Goal: Task Accomplishment & Management: Complete application form

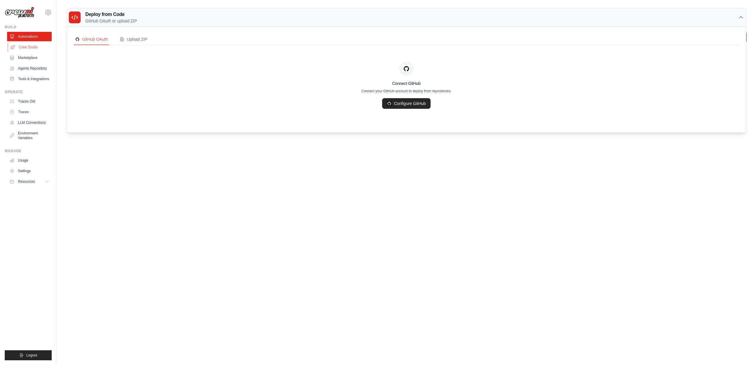
click at [30, 45] on link "Crew Studio" at bounding box center [30, 46] width 45 height 9
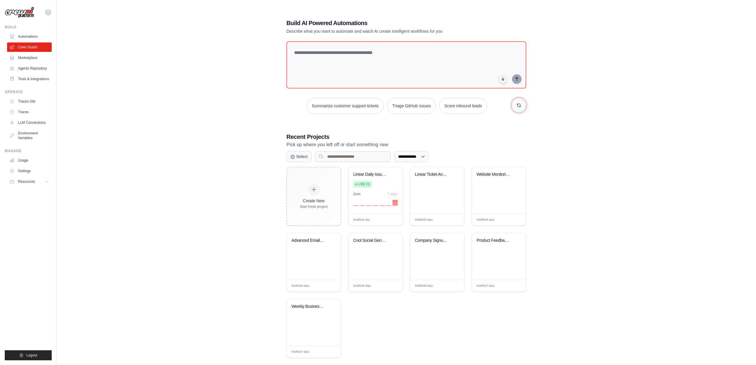
click at [523, 106] on button "button" at bounding box center [518, 105] width 15 height 15
click at [391, 107] on button "Process invoices automatically" at bounding box center [390, 106] width 66 height 16
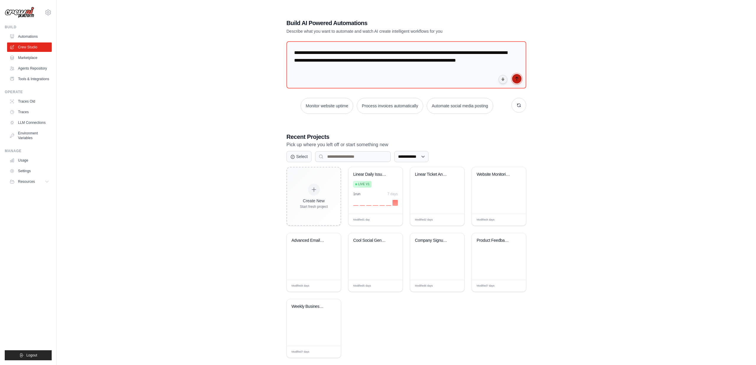
click at [518, 81] on button "submit" at bounding box center [516, 78] width 9 height 9
click at [27, 50] on link "Crew Studio" at bounding box center [30, 46] width 45 height 9
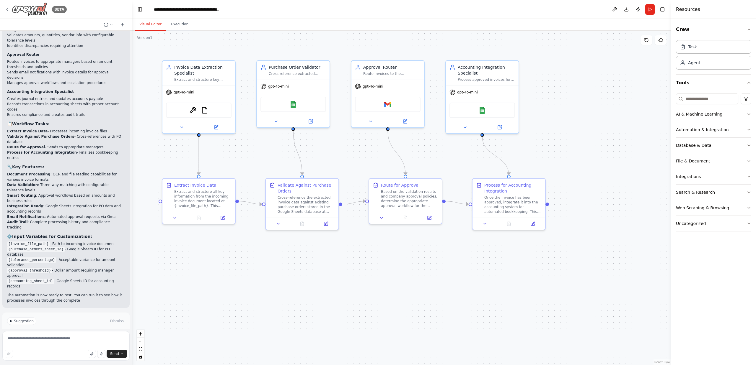
scroll to position [799, 0]
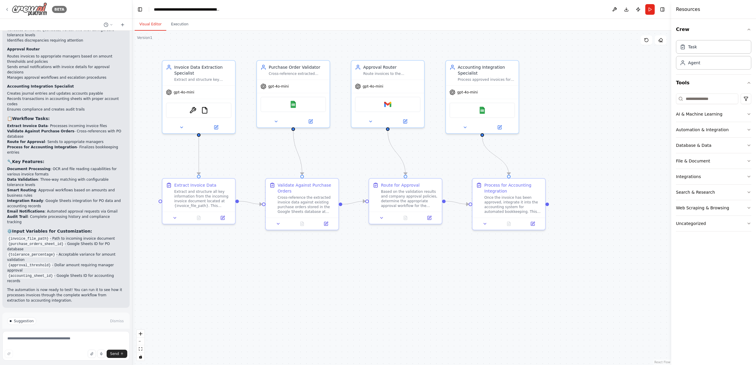
click at [8, 9] on icon at bounding box center [7, 9] width 5 height 5
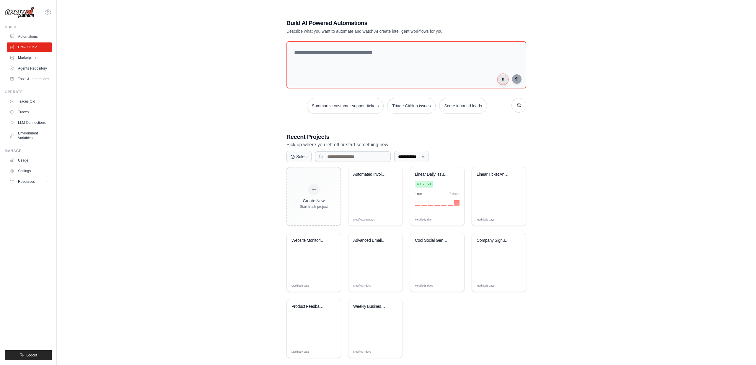
click at [501, 80] on button "button" at bounding box center [502, 79] width 9 height 9
click at [505, 80] on button "button" at bounding box center [502, 79] width 9 height 9
click at [517, 81] on icon "submit" at bounding box center [516, 78] width 5 height 5
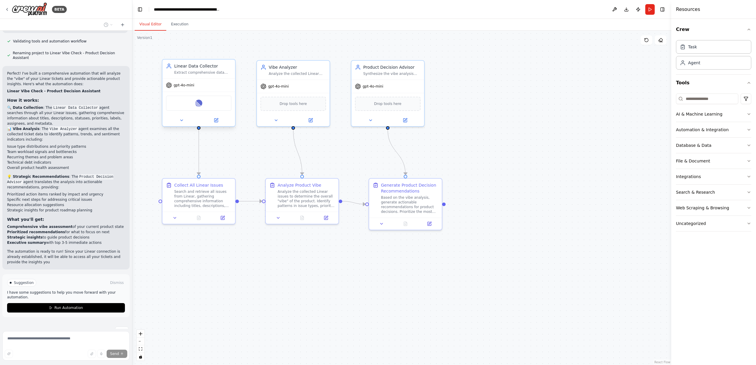
scroll to position [402, 0]
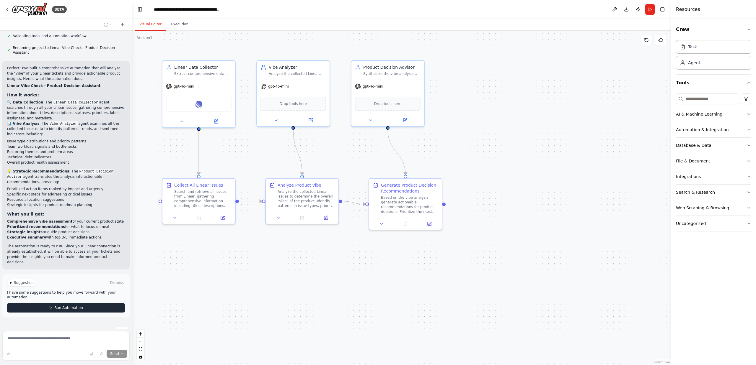
click at [67, 306] on span "Run Automation" at bounding box center [68, 308] width 29 height 5
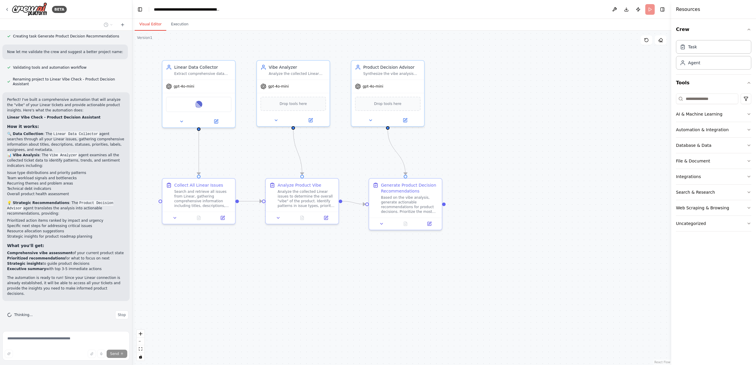
scroll to position [354, 0]
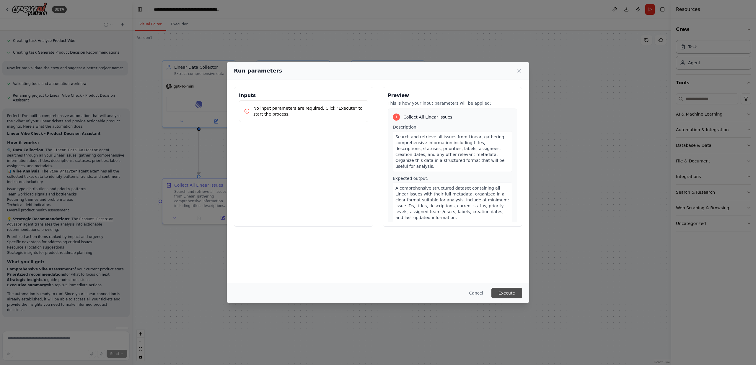
click at [506, 292] on button "Execute" at bounding box center [506, 293] width 31 height 11
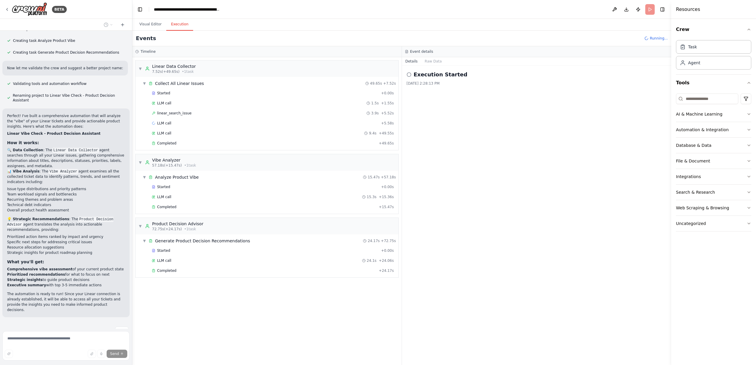
scroll to position [402, 0]
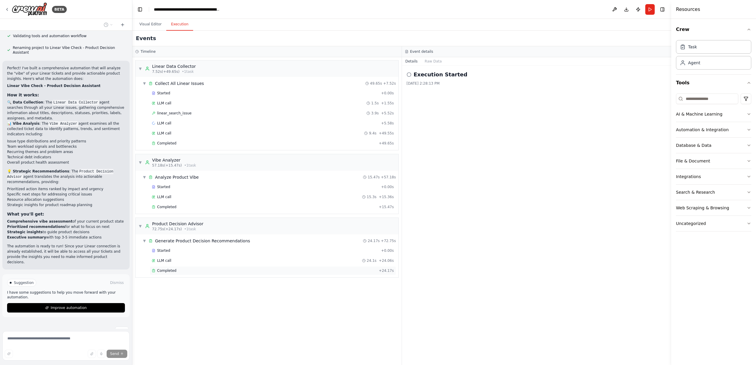
click at [185, 271] on div "Completed" at bounding box center [264, 271] width 225 height 5
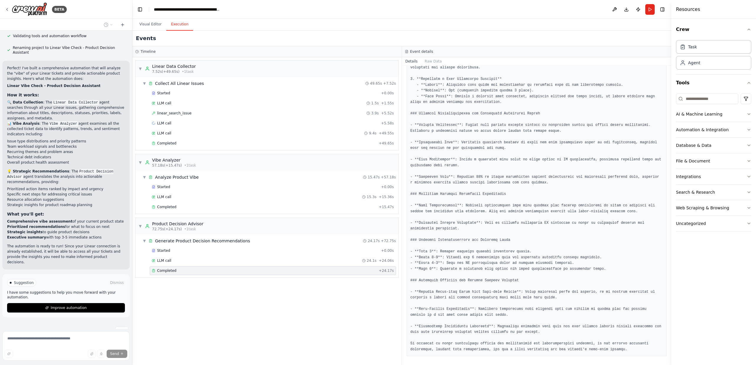
scroll to position [267, 0]
click at [7, 6] on div "BETA" at bounding box center [36, 9] width 62 height 14
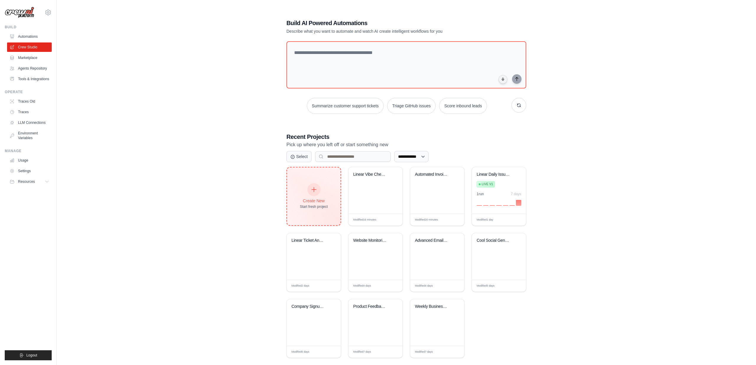
click at [324, 197] on div "Create New Start fresh project" at bounding box center [314, 196] width 28 height 25
click at [30, 59] on link "Marketplace" at bounding box center [30, 57] width 45 height 9
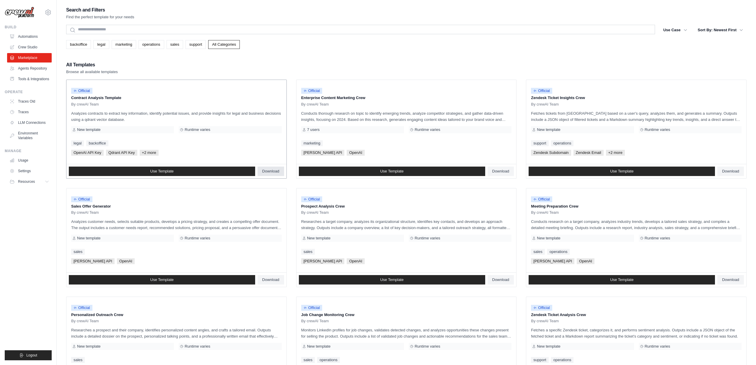
click at [272, 172] on span "Download" at bounding box center [270, 171] width 17 height 5
click at [496, 173] on span "Download" at bounding box center [500, 171] width 17 height 5
click at [730, 170] on span "Download" at bounding box center [730, 171] width 17 height 5
click at [266, 280] on span "Download" at bounding box center [270, 280] width 17 height 5
click at [503, 280] on span "Download" at bounding box center [500, 280] width 17 height 5
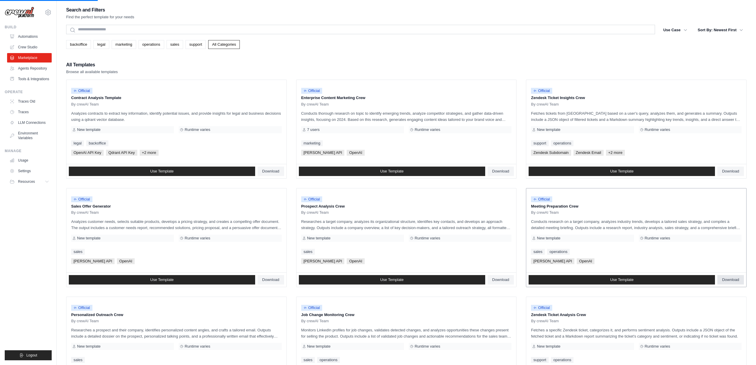
click at [726, 280] on span "Download" at bounding box center [730, 280] width 17 height 5
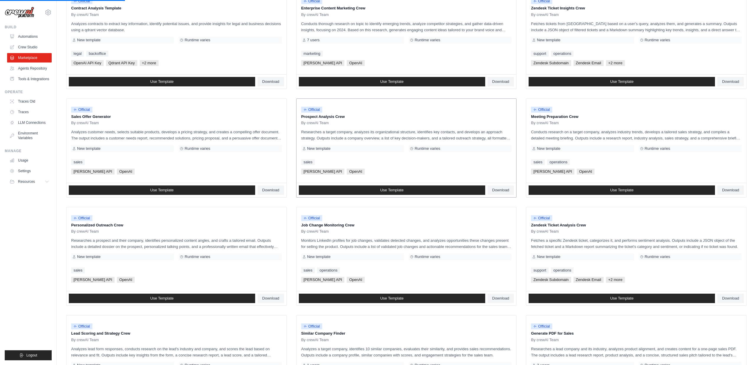
scroll to position [93, 0]
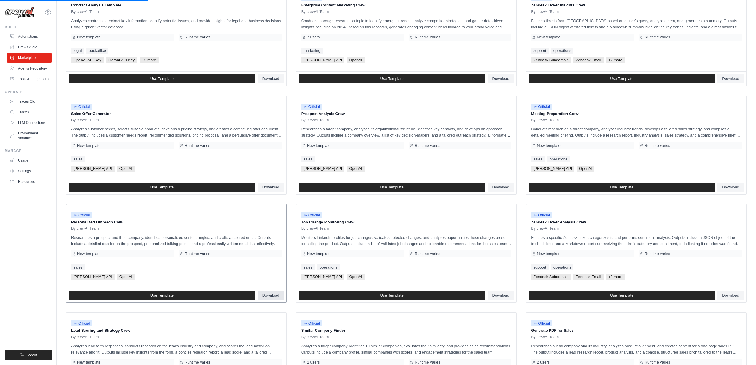
click at [274, 295] on span "Download" at bounding box center [270, 295] width 17 height 5
click at [504, 295] on span "Download" at bounding box center [500, 295] width 17 height 5
click at [729, 295] on span "Download" at bounding box center [730, 295] width 17 height 5
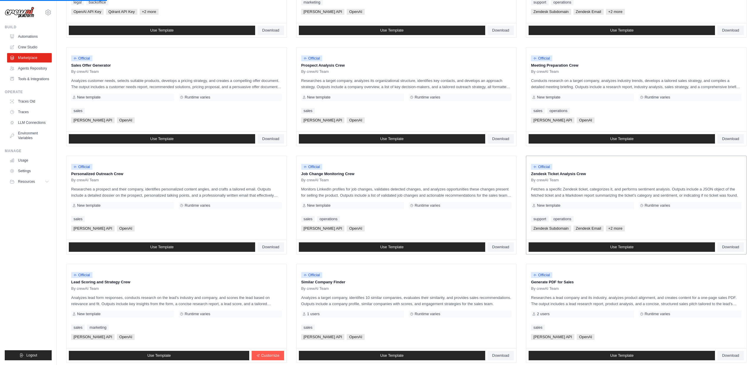
scroll to position [182, 0]
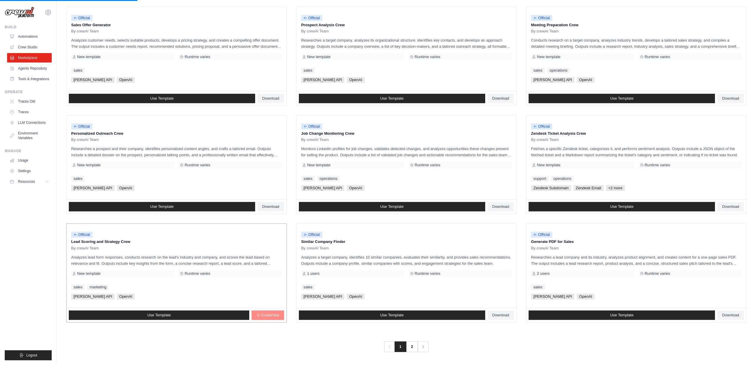
click at [265, 317] on span "Customize" at bounding box center [270, 315] width 18 height 5
click at [496, 315] on span "Download" at bounding box center [500, 315] width 17 height 5
click at [728, 315] on span "Download" at bounding box center [730, 315] width 17 height 5
click at [411, 347] on link "2" at bounding box center [412, 347] width 12 height 11
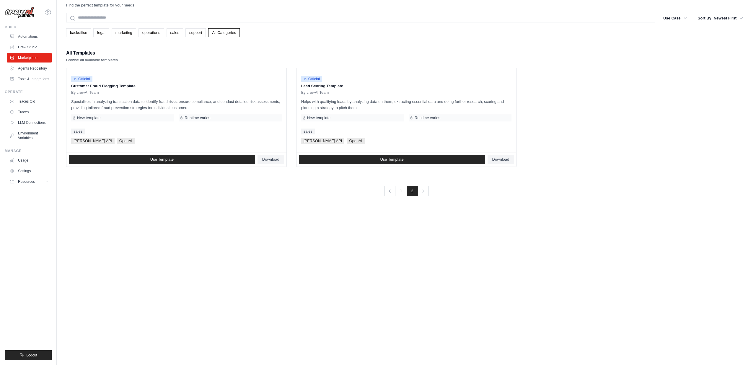
scroll to position [12, 0]
click at [273, 158] on span "Download" at bounding box center [270, 159] width 17 height 5
click at [496, 159] on span "Download" at bounding box center [500, 159] width 17 height 5
click at [32, 57] on link "Marketplace" at bounding box center [30, 57] width 45 height 9
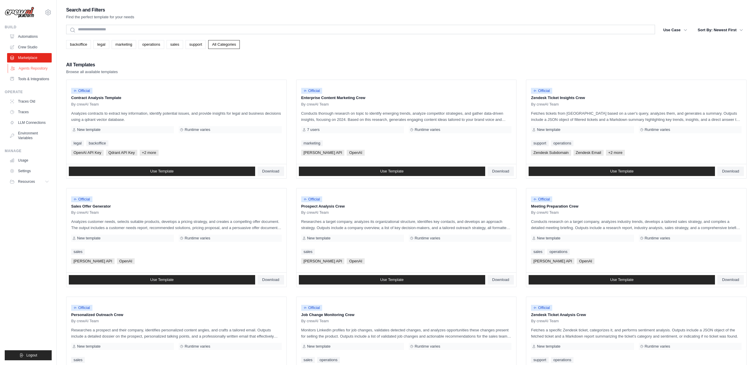
click at [29, 68] on link "Agents Repository" at bounding box center [30, 68] width 45 height 9
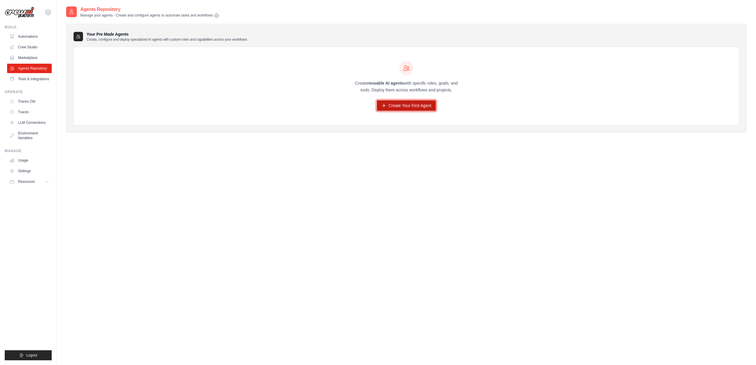
click at [398, 103] on link "Create Your First Agent" at bounding box center [406, 105] width 59 height 11
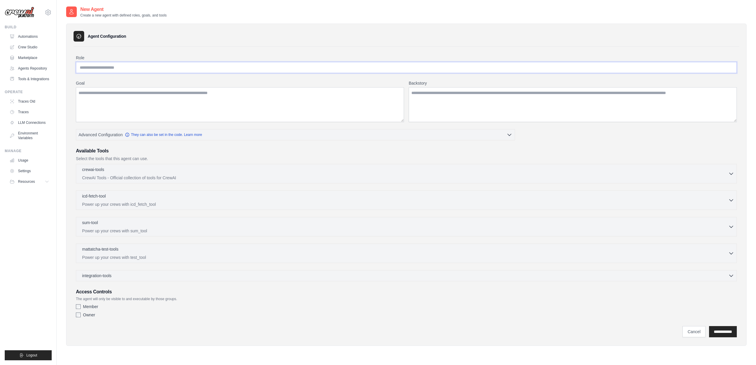
click at [119, 68] on input "Role" at bounding box center [406, 67] width 660 height 11
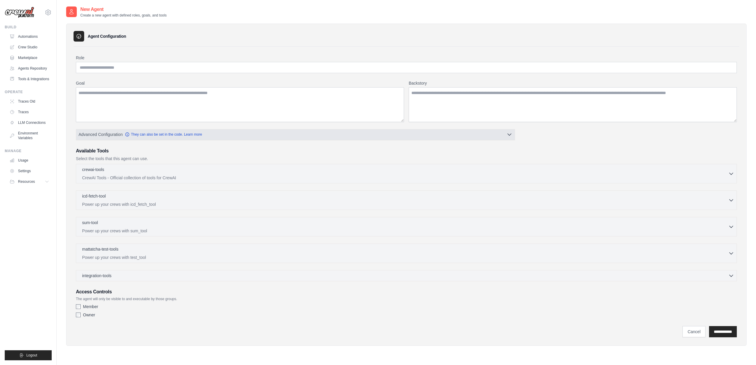
click at [107, 135] on span "Advanced Configuration" at bounding box center [101, 135] width 44 height 6
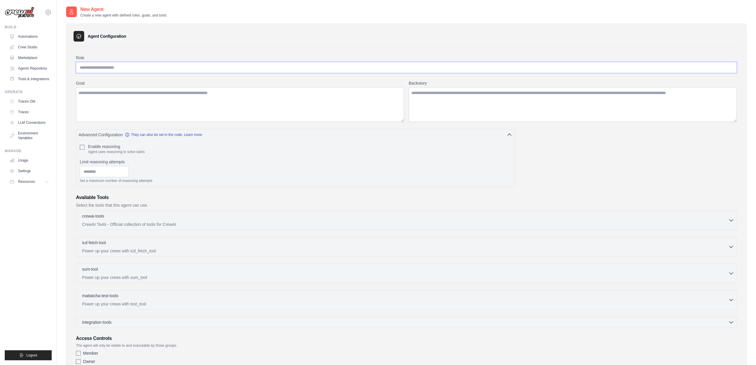
click at [103, 66] on input "Role" at bounding box center [406, 67] width 660 height 11
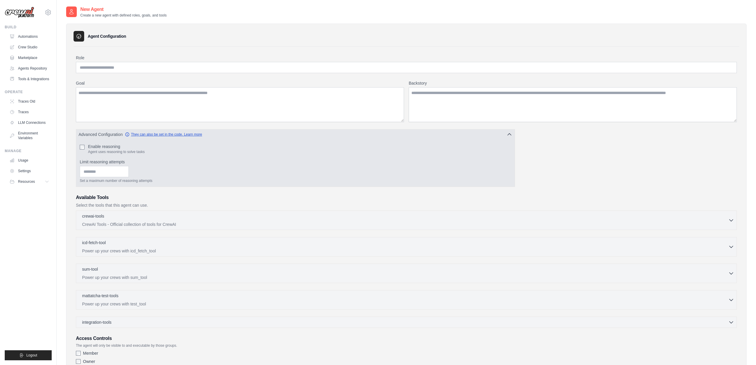
click at [127, 135] on icon "button" at bounding box center [127, 135] width 4 height 4
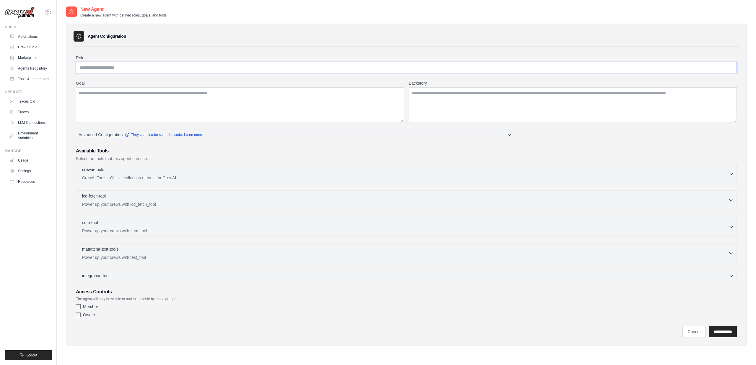
click at [124, 67] on input "Role" at bounding box center [406, 67] width 660 height 11
type input "*"
type input "**********"
type textarea "*"
drag, startPoint x: 115, startPoint y: 69, endPoint x: 163, endPoint y: 69, distance: 47.5
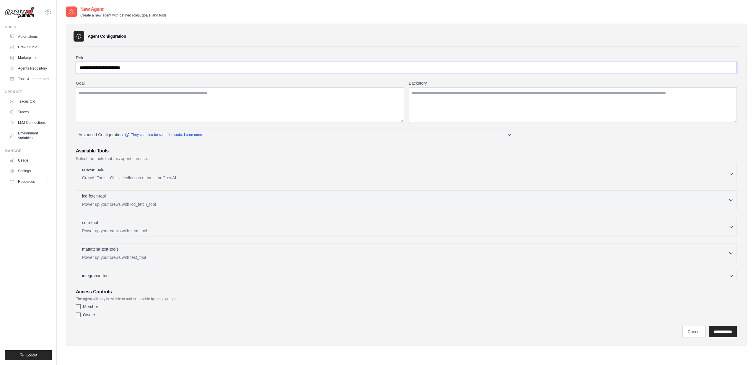
click at [163, 69] on input "**********" at bounding box center [406, 67] width 660 height 11
type input "**********"
type textarea "**********"
click at [133, 173] on div "crewai-tools 0 selected" at bounding box center [405, 169] width 646 height 7
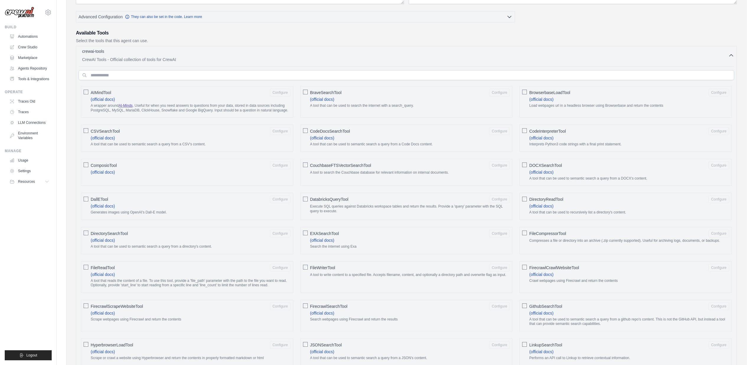
scroll to position [122, 0]
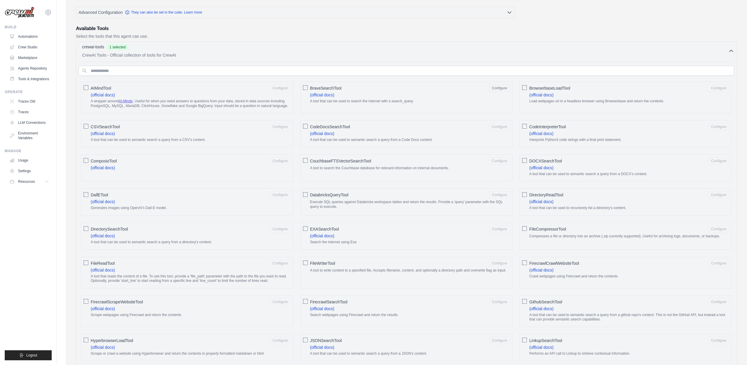
click at [732, 49] on icon "button" at bounding box center [731, 51] width 6 height 6
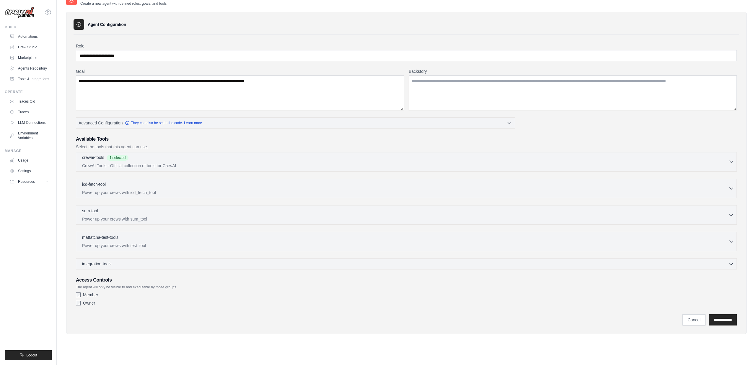
scroll to position [12, 0]
click at [709, 322] on input "**********" at bounding box center [723, 320] width 28 height 11
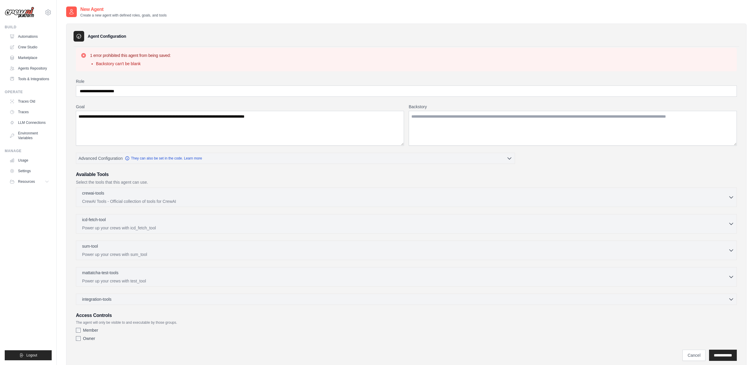
scroll to position [6, 0]
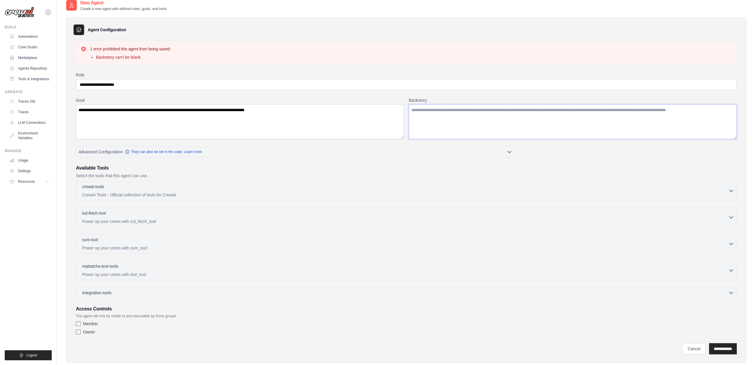
click at [434, 116] on textarea "Backstory" at bounding box center [572, 121] width 328 height 35
type textarea "**********"
click at [721, 351] on input "**********" at bounding box center [723, 349] width 28 height 11
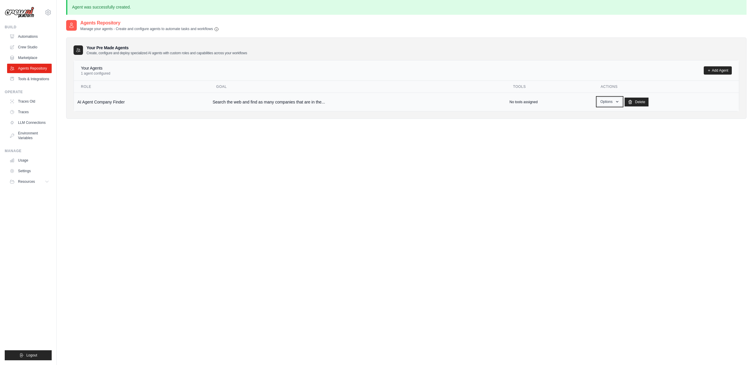
click at [614, 104] on button "Options" at bounding box center [609, 101] width 25 height 9
click at [528, 101] on p "No tools assigned" at bounding box center [523, 102] width 28 height 5
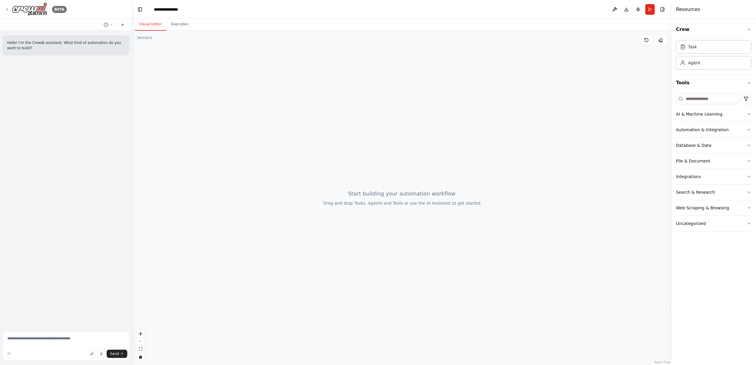
click at [7, 9] on icon at bounding box center [6, 9] width 1 height 2
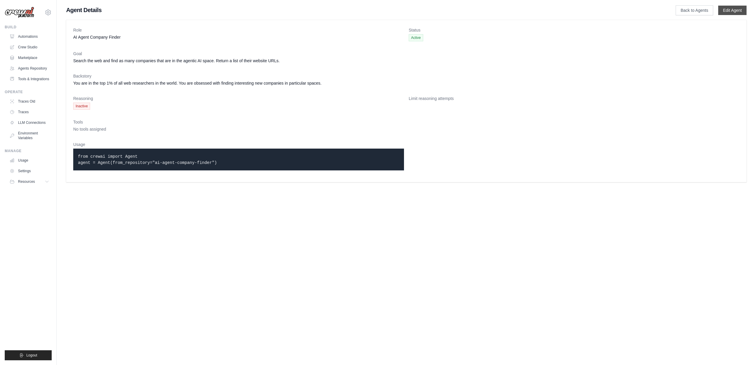
click at [726, 11] on link "Edit Agent" at bounding box center [732, 10] width 28 height 9
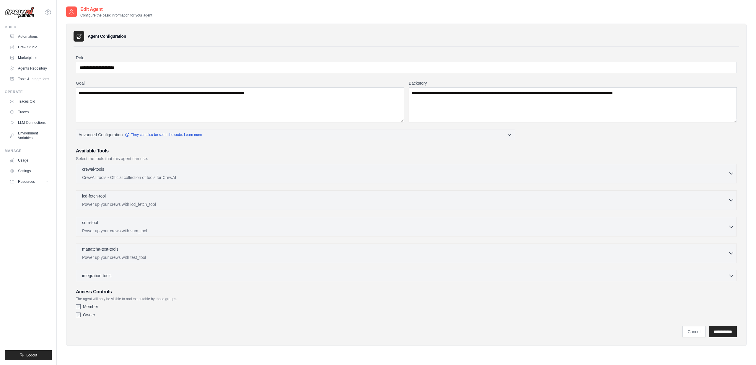
click at [169, 172] on div "crewai-tools 0 selected" at bounding box center [405, 169] width 646 height 7
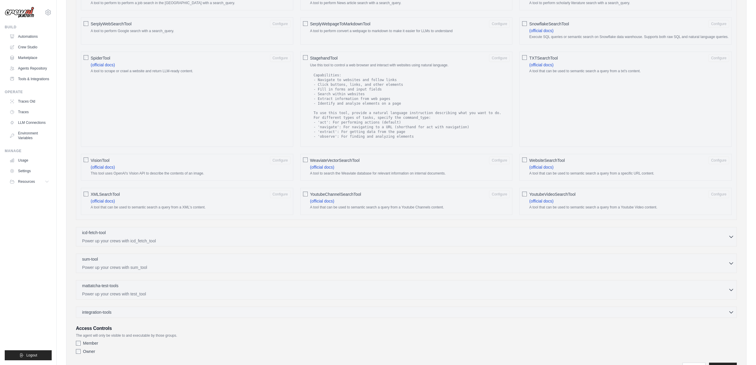
scroll to position [806, 0]
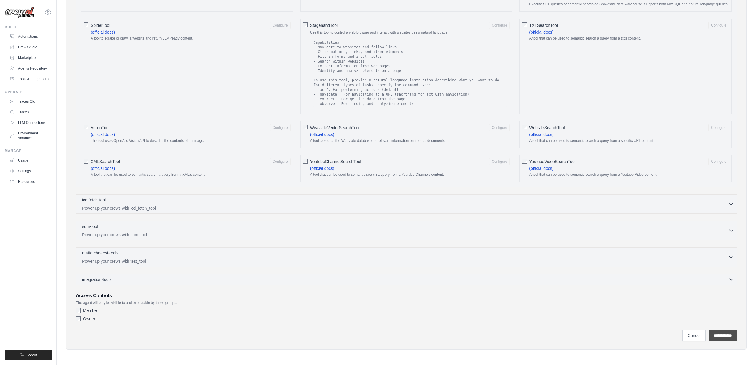
click at [719, 339] on input "**********" at bounding box center [723, 335] width 28 height 11
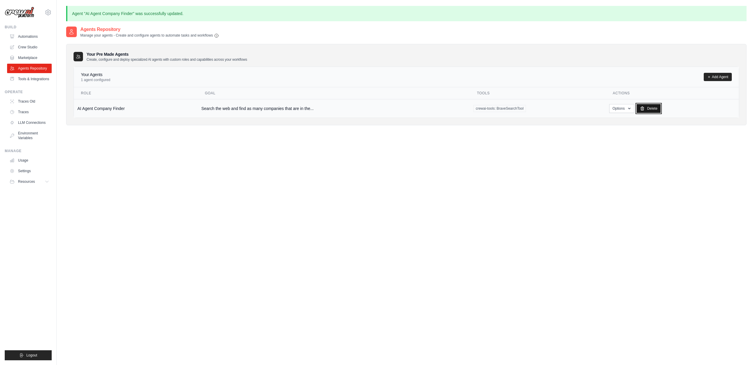
click at [648, 107] on link "Delete" at bounding box center [648, 108] width 24 height 9
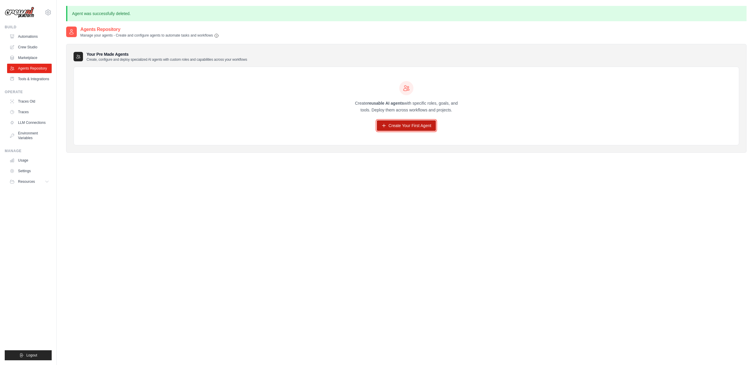
click at [419, 122] on link "Create Your First Agent" at bounding box center [406, 125] width 59 height 11
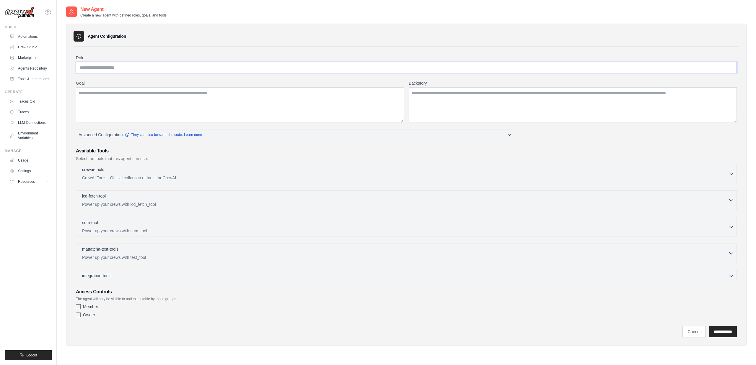
click at [126, 66] on input "Role" at bounding box center [406, 67] width 660 height 11
type input "**********"
type textarea "**********"
click at [443, 107] on textarea "Backstory" at bounding box center [572, 104] width 328 height 35
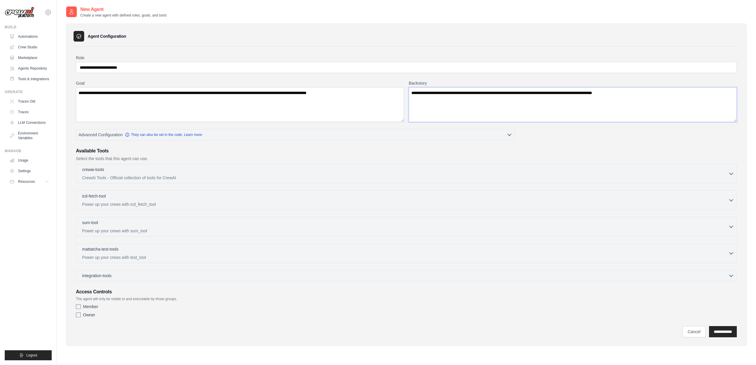
type textarea "**********"
click at [160, 182] on div "crewai-tools 0 selected CrewAI Tools - Official collection of tools for CrewAI …" at bounding box center [406, 173] width 660 height 19
click at [168, 176] on p "CrewAI Tools - Official collection of tools for CrewAI" at bounding box center [405, 178] width 646 height 6
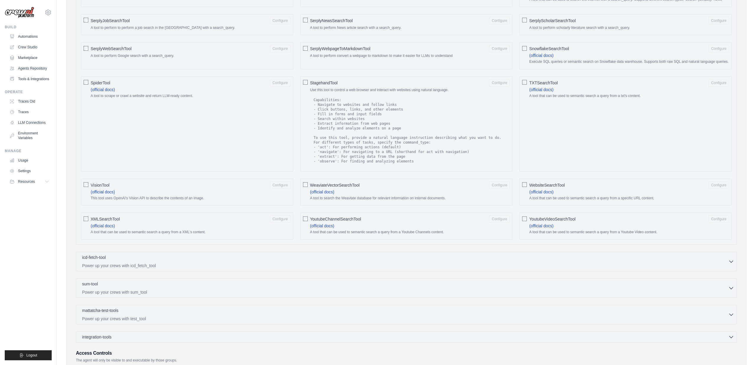
scroll to position [806, 0]
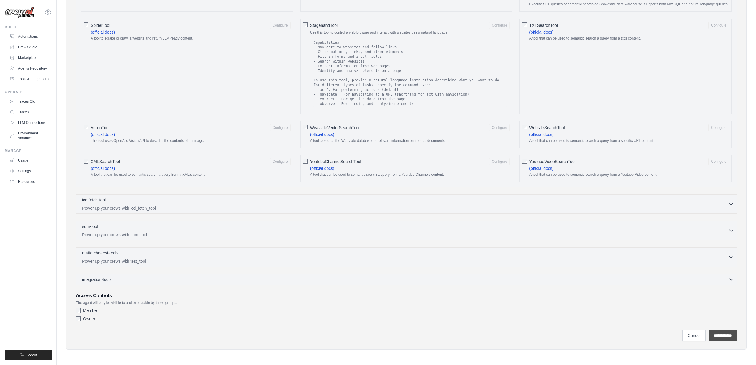
click at [717, 333] on input "**********" at bounding box center [723, 335] width 28 height 11
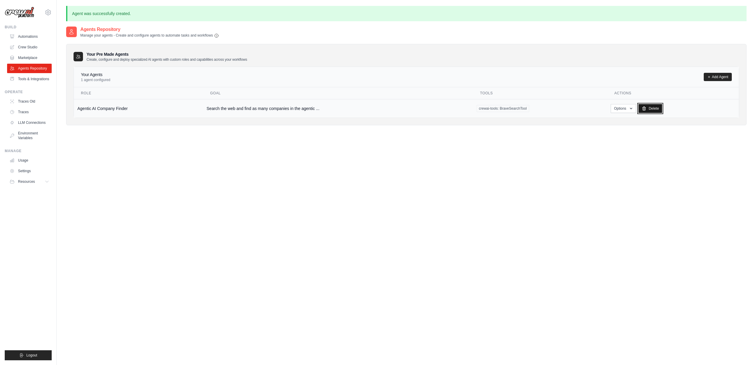
click at [652, 108] on link "Delete" at bounding box center [650, 108] width 24 height 9
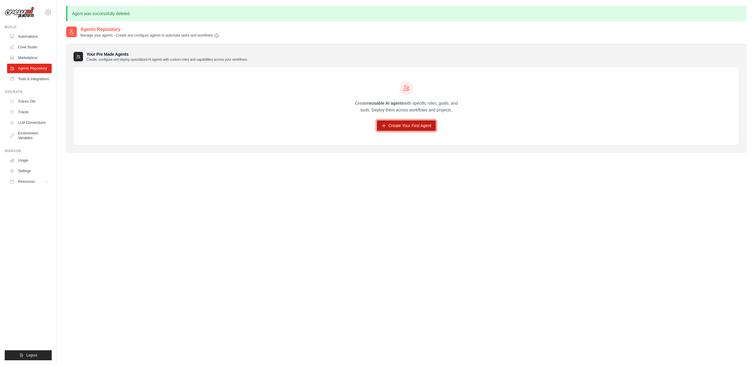
click at [402, 122] on link "Create Your First Agent" at bounding box center [406, 125] width 59 height 11
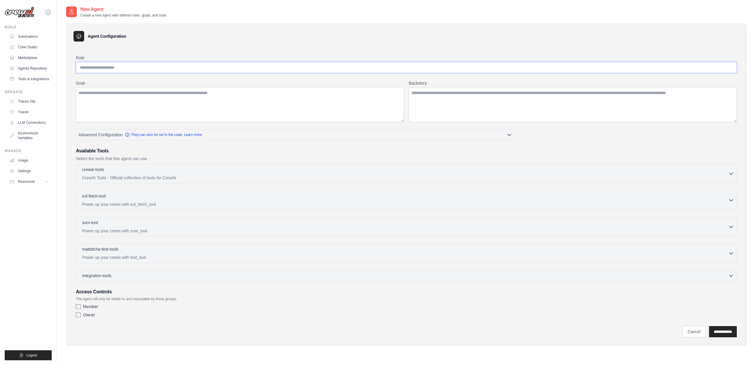
click at [153, 71] on input "Role" at bounding box center [406, 67] width 660 height 11
type input "****"
click at [139, 93] on textarea "Goal" at bounding box center [240, 104] width 328 height 35
type textarea "****"
click at [169, 172] on div "crewai-tools 0 selected" at bounding box center [405, 169] width 646 height 7
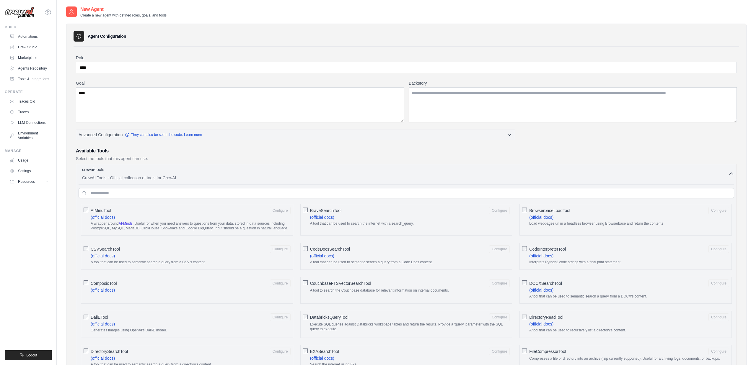
click at [309, 212] on div "BraveSearchTool Configure (official docs) A tool that can be used to search the…" at bounding box center [406, 220] width 212 height 32
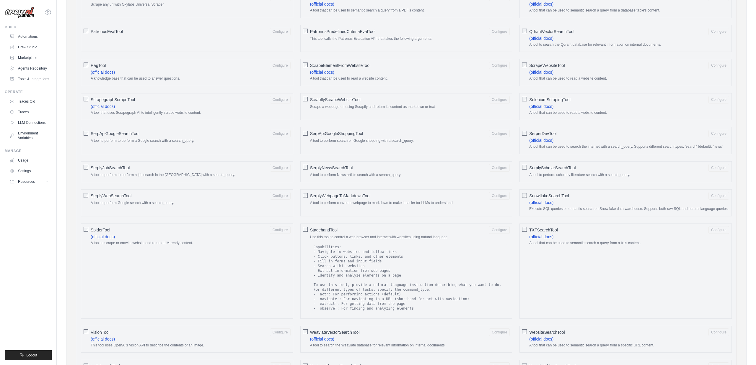
scroll to position [806, 0]
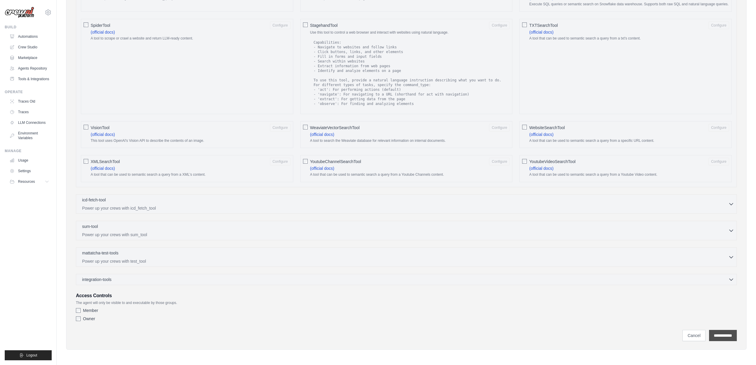
click at [718, 335] on input "**********" at bounding box center [723, 335] width 28 height 11
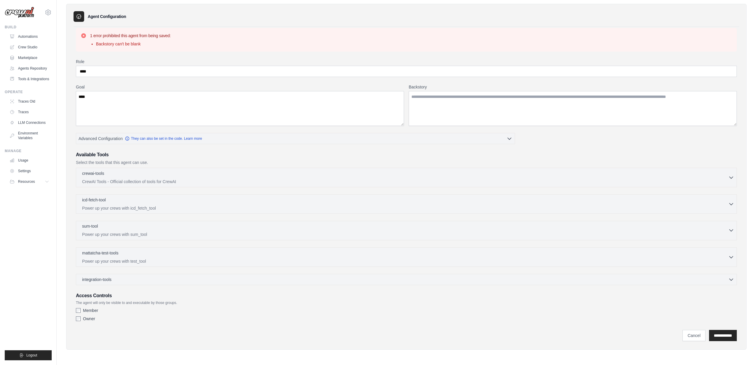
scroll to position [0, 0]
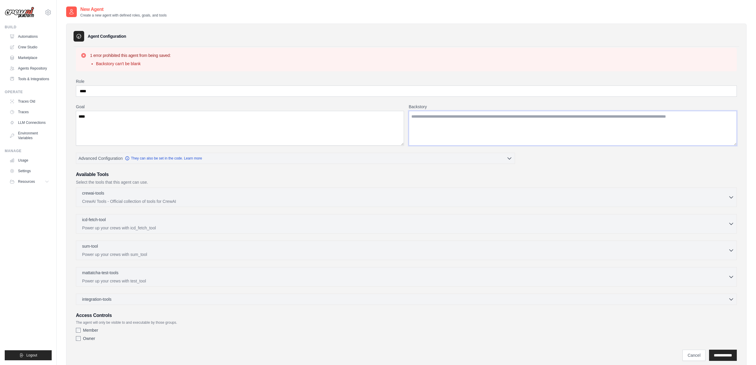
click at [421, 123] on textarea "Backstory" at bounding box center [572, 128] width 328 height 35
type textarea "****"
click at [719, 356] on input "**********" at bounding box center [723, 355] width 28 height 11
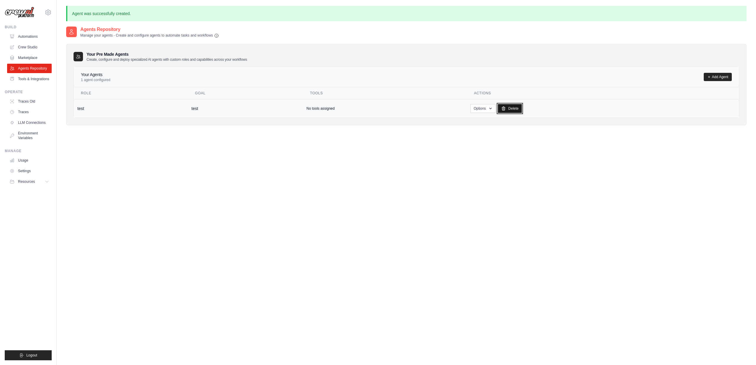
click at [511, 109] on link "Delete" at bounding box center [510, 108] width 24 height 9
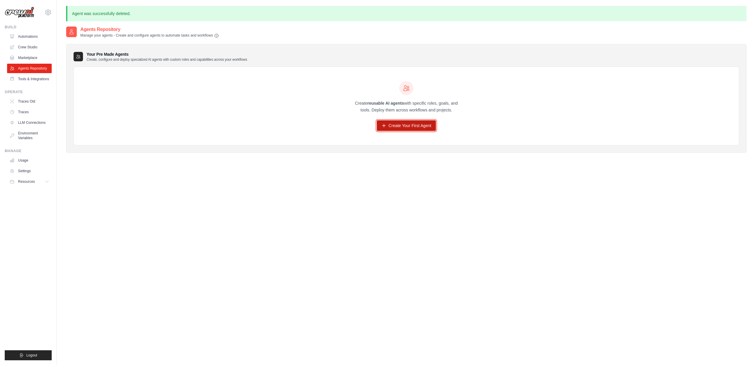
click at [398, 125] on link "Create Your First Agent" at bounding box center [406, 125] width 59 height 11
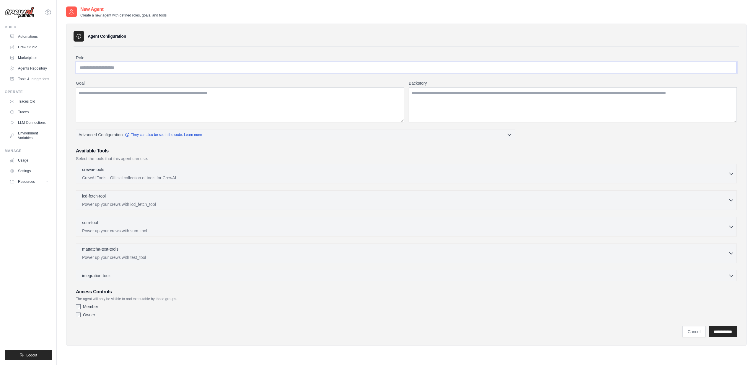
click at [120, 71] on input "Role" at bounding box center [406, 67] width 660 height 11
type input "**********"
type textarea "**********"
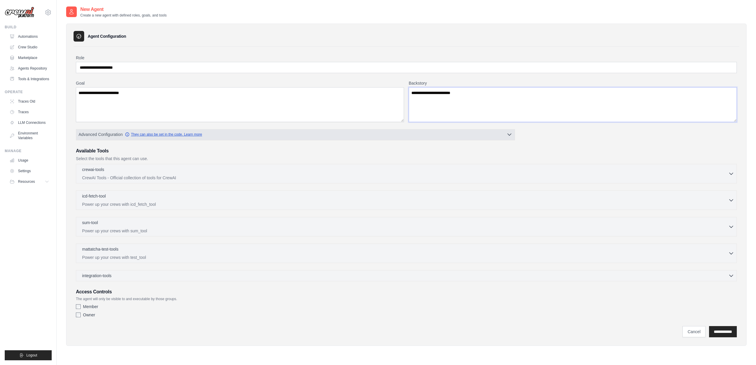
type textarea "**********"
click at [180, 135] on link "They can also be set in the code. Learn more" at bounding box center [163, 134] width 77 height 5
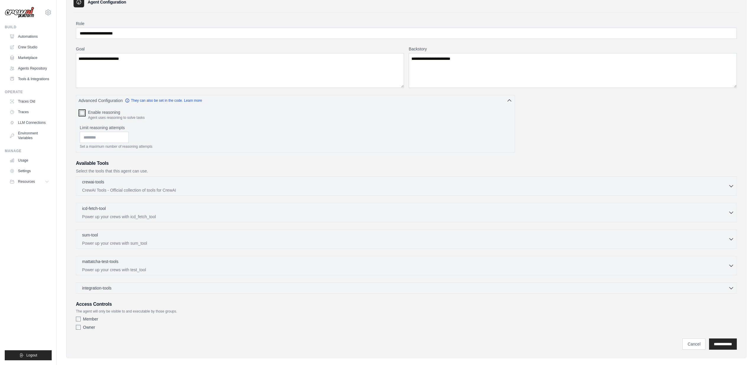
scroll to position [43, 0]
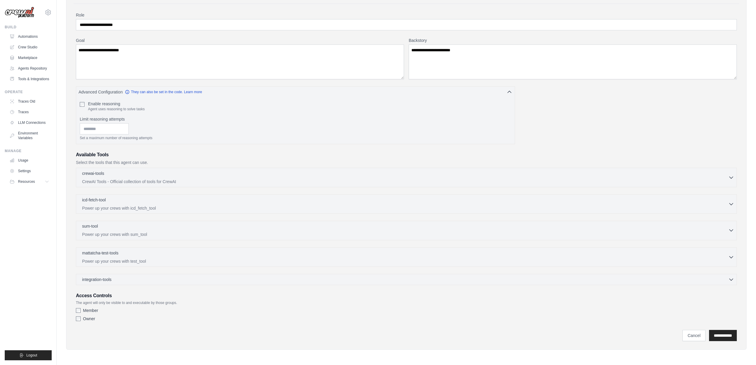
click at [152, 229] on div "sum-tool 0 selected" at bounding box center [405, 226] width 646 height 7
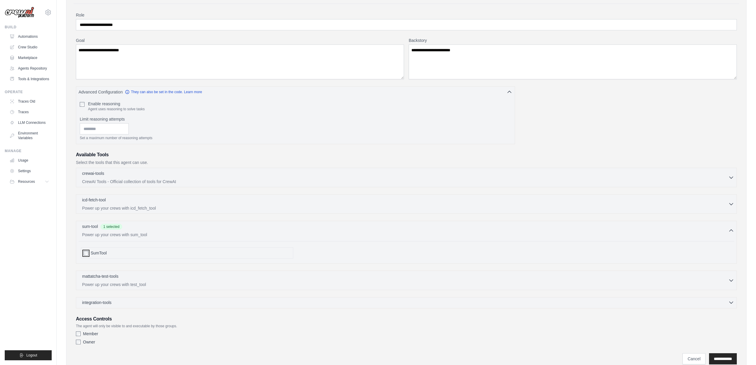
scroll to position [66, 0]
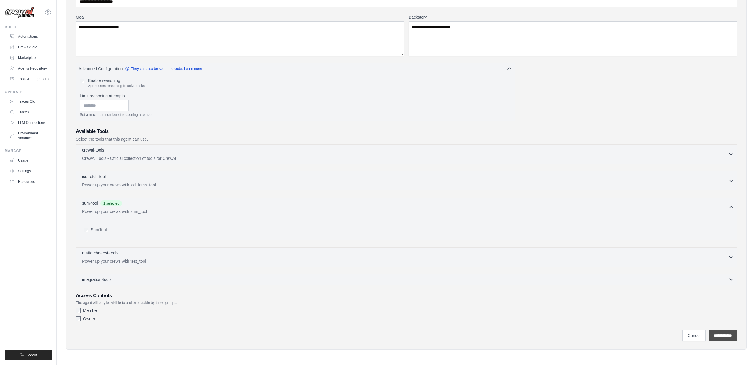
click at [722, 333] on input "**********" at bounding box center [723, 335] width 28 height 11
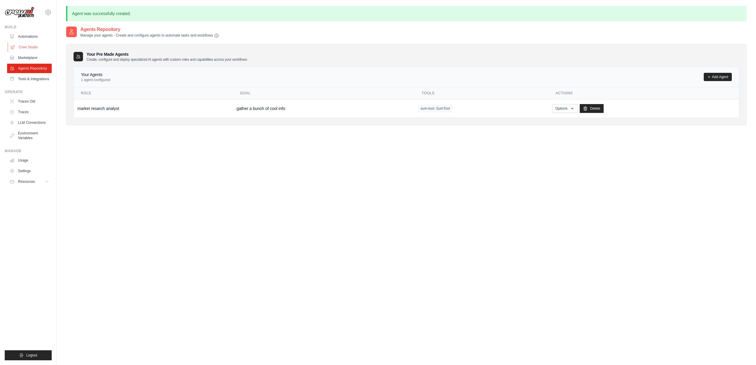
click at [30, 46] on link "Crew Studio" at bounding box center [30, 46] width 45 height 9
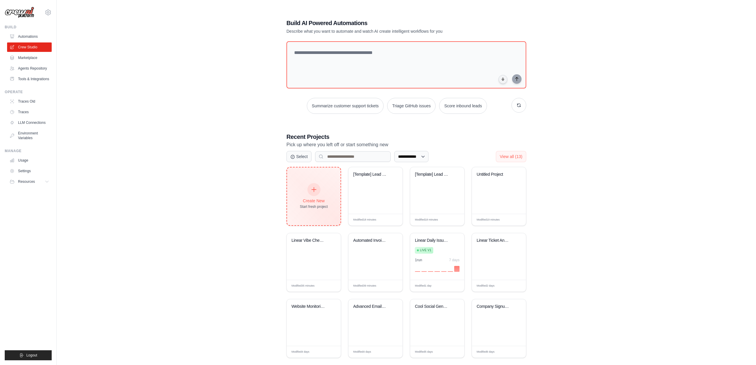
click at [301, 182] on div "Create New Start fresh project" at bounding box center [313, 197] width 53 height 58
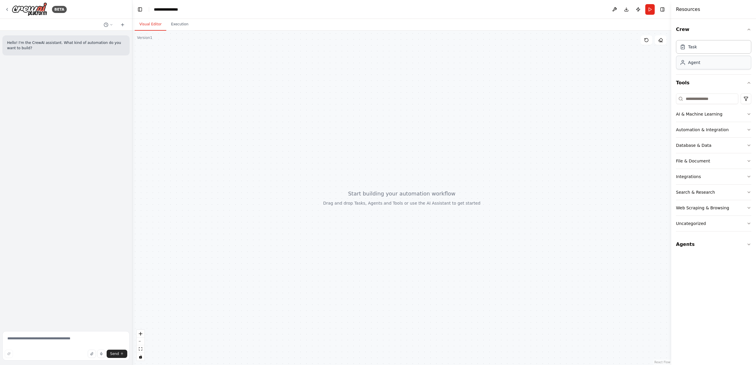
click at [710, 66] on div "Agent" at bounding box center [713, 63] width 75 height 14
click at [718, 243] on button "Agents" at bounding box center [713, 244] width 75 height 17
click at [717, 244] on button "Agents" at bounding box center [713, 244] width 75 height 17
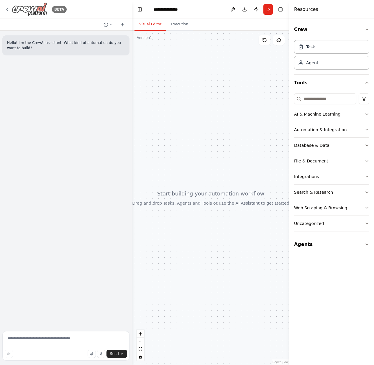
click at [7, 11] on icon at bounding box center [7, 9] width 5 height 5
